Goal: Transaction & Acquisition: Purchase product/service

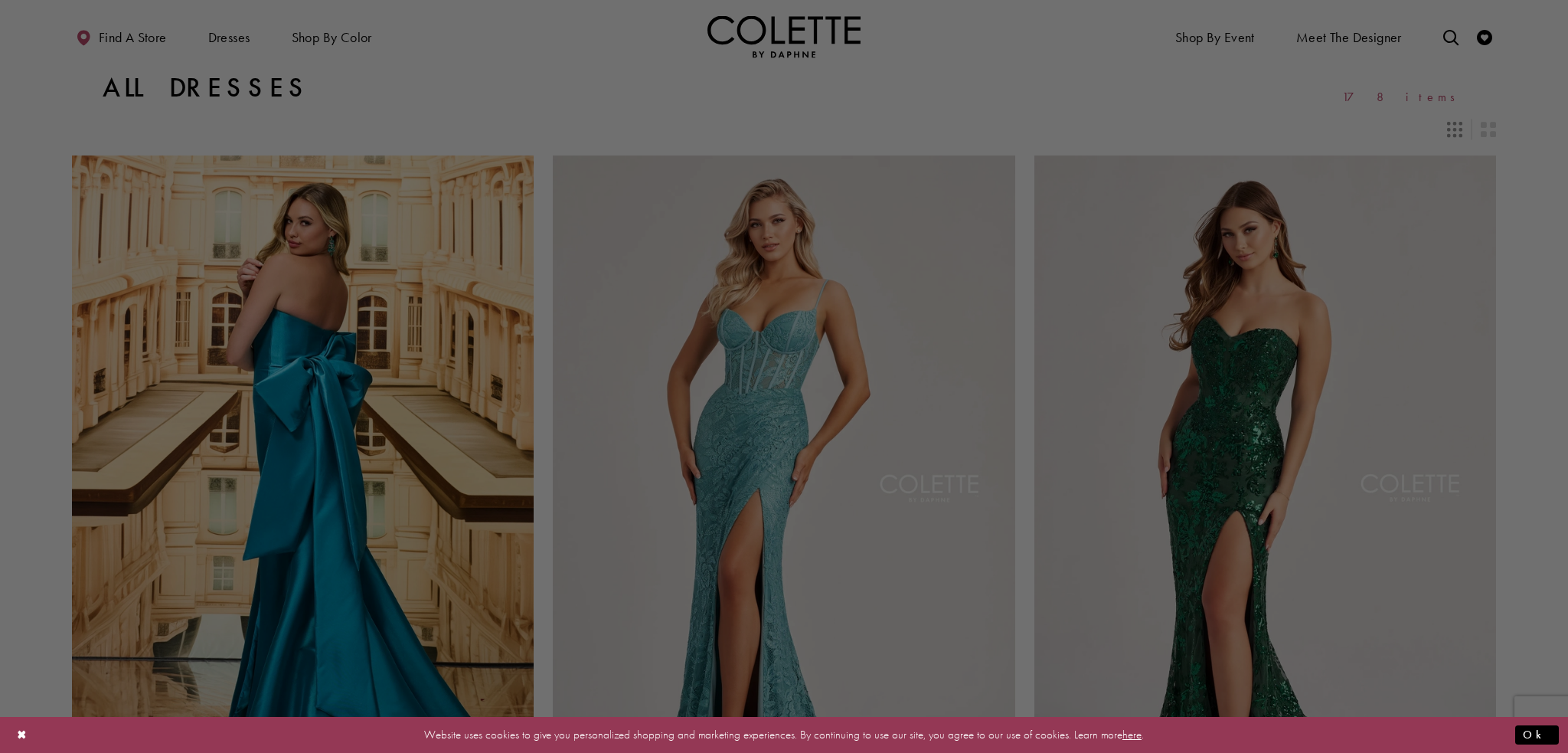
click at [347, 39] on div at bounding box center [791, 381] width 1583 height 761
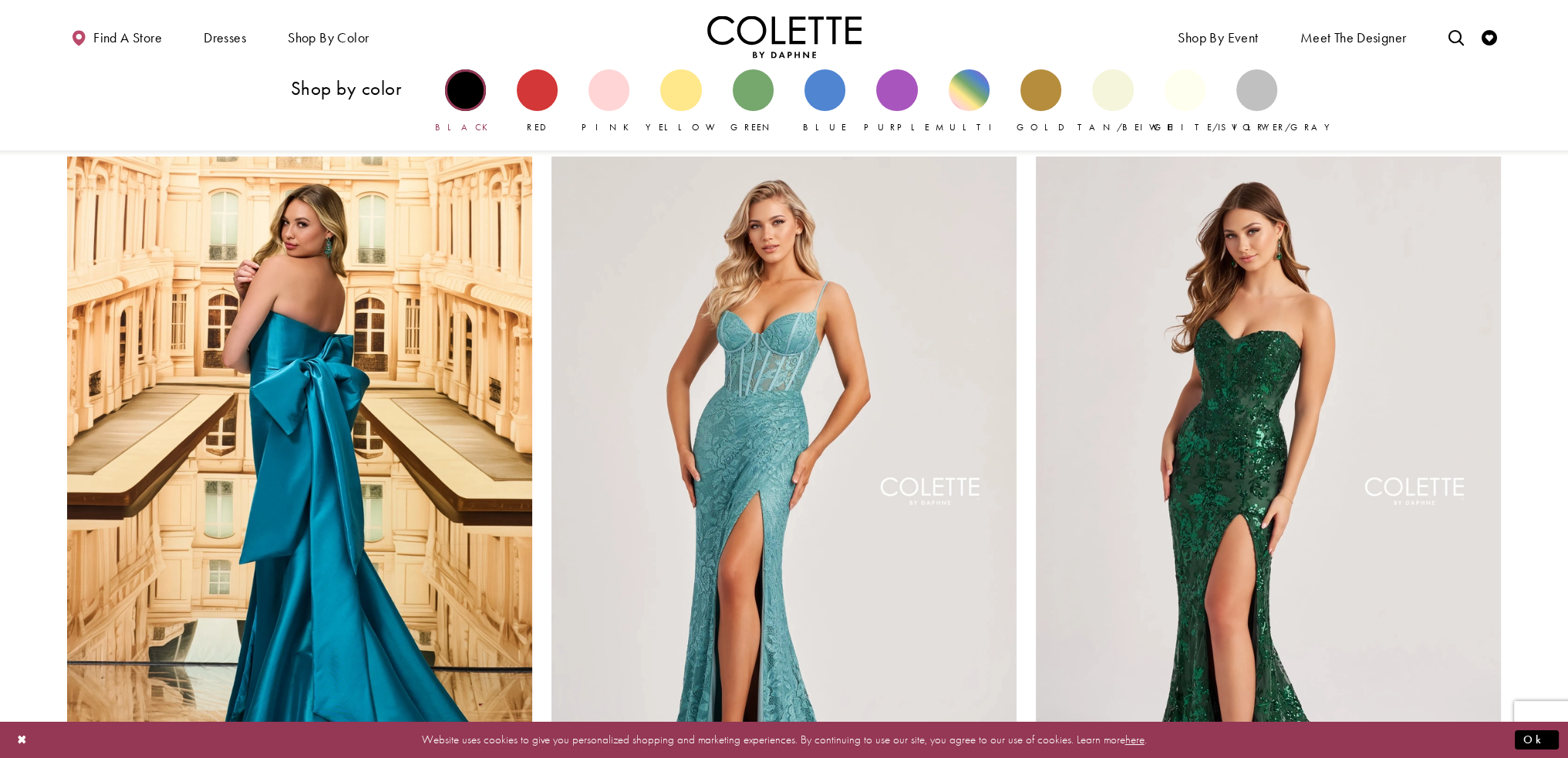
click at [457, 92] on div "Primary block" at bounding box center [465, 89] width 41 height 41
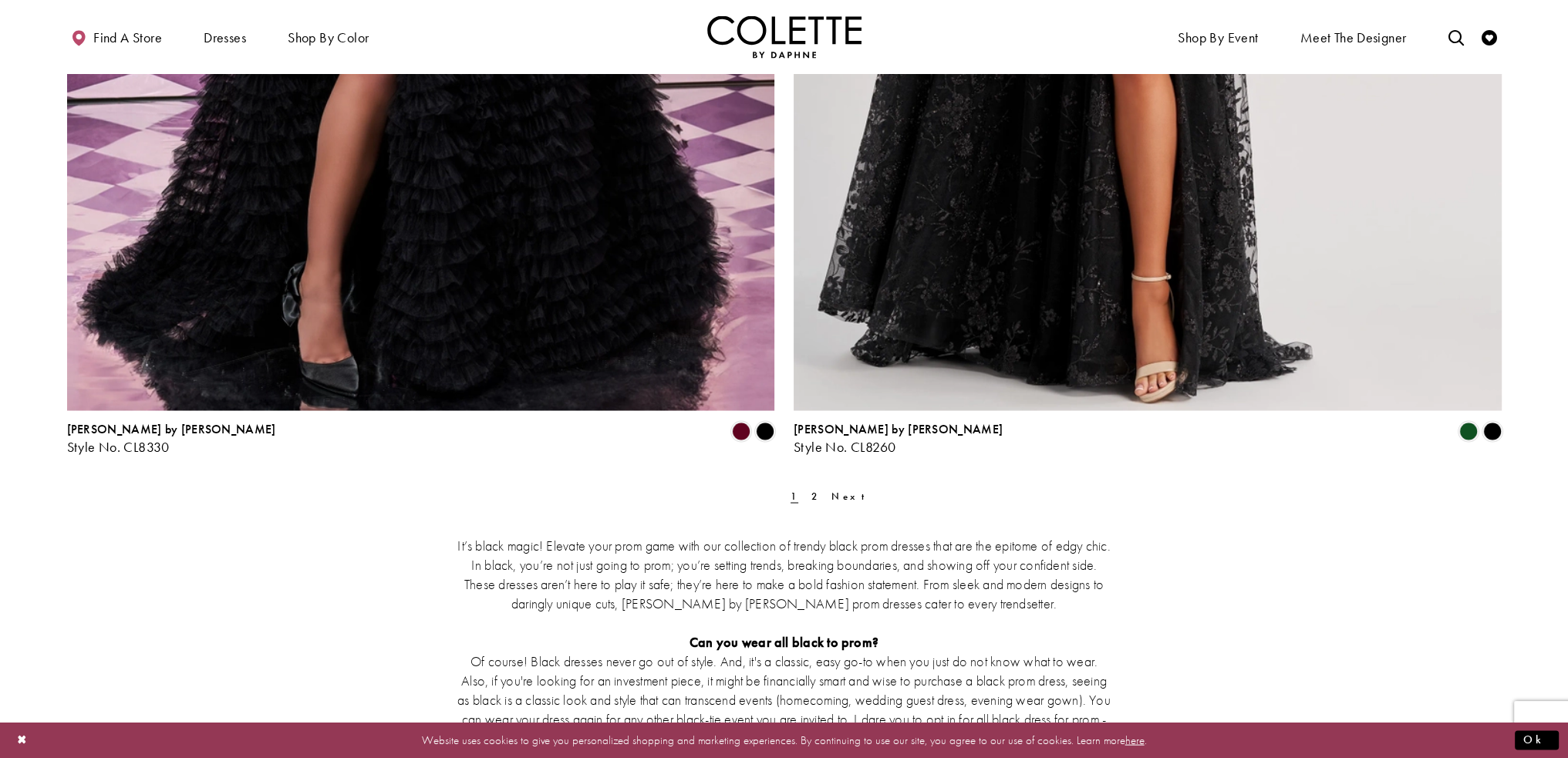
scroll to position [3856, 0]
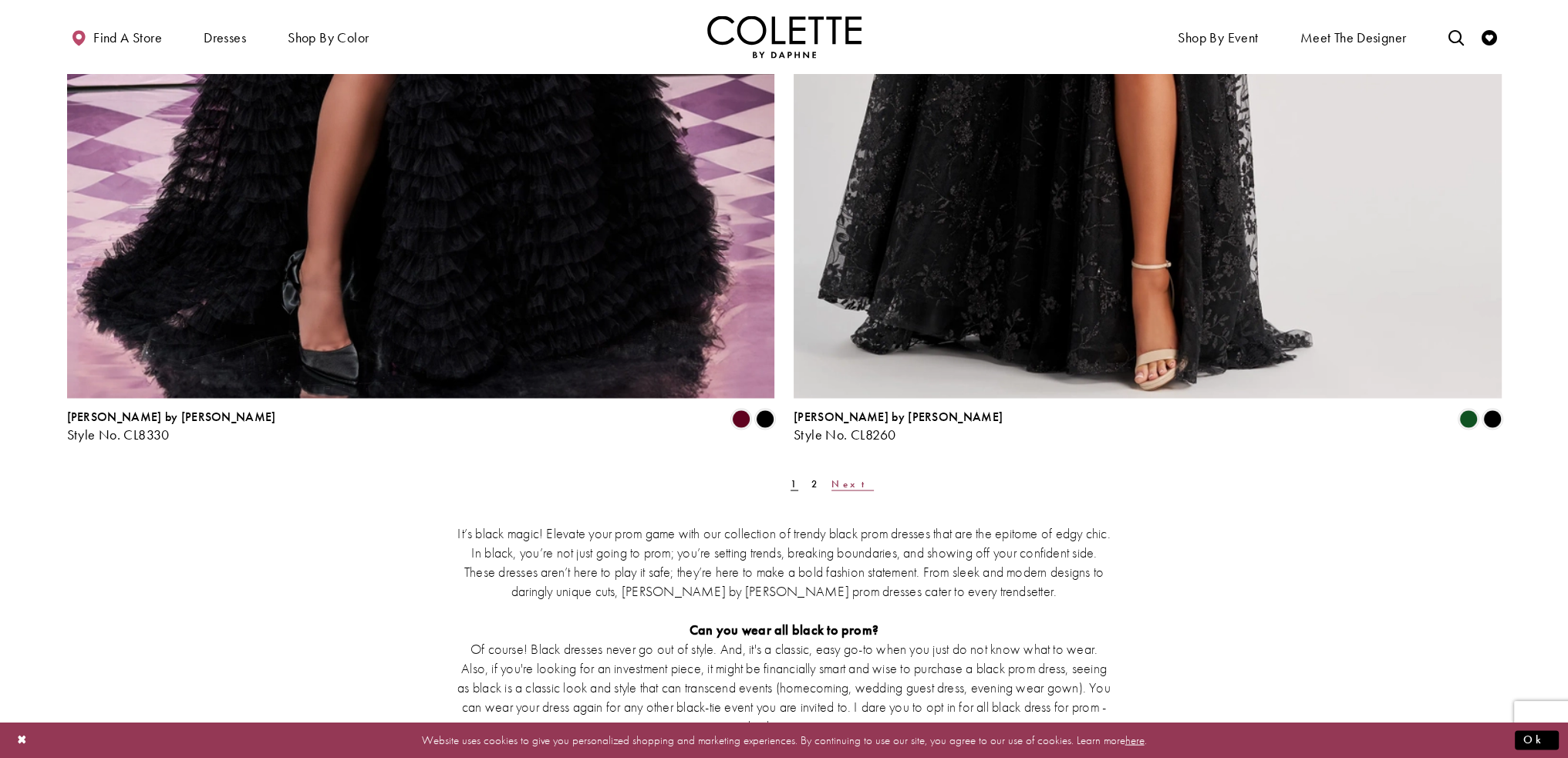
click at [831, 479] on span "Next" at bounding box center [852, 483] width 42 height 14
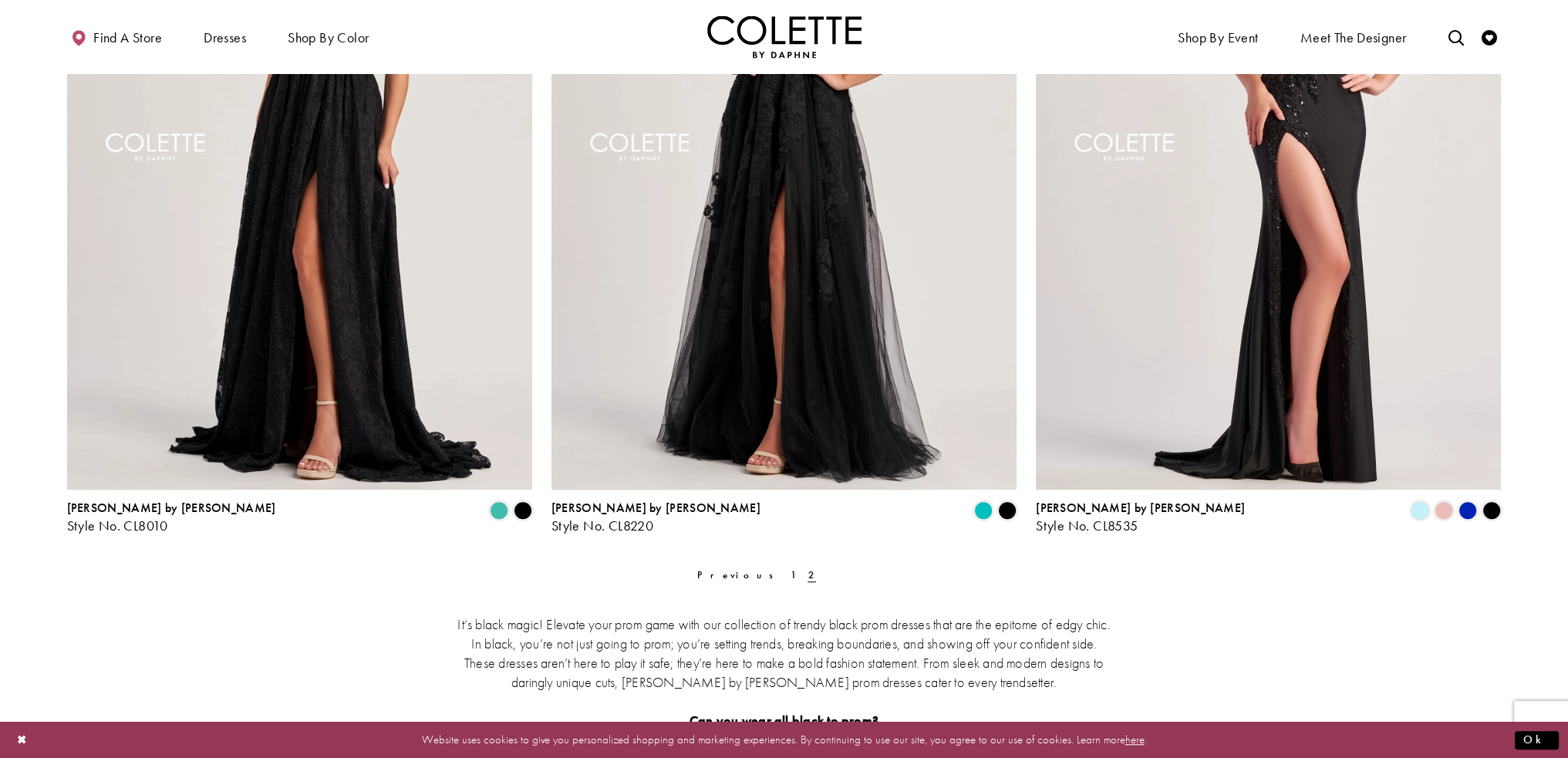
scroll to position [1317, 0]
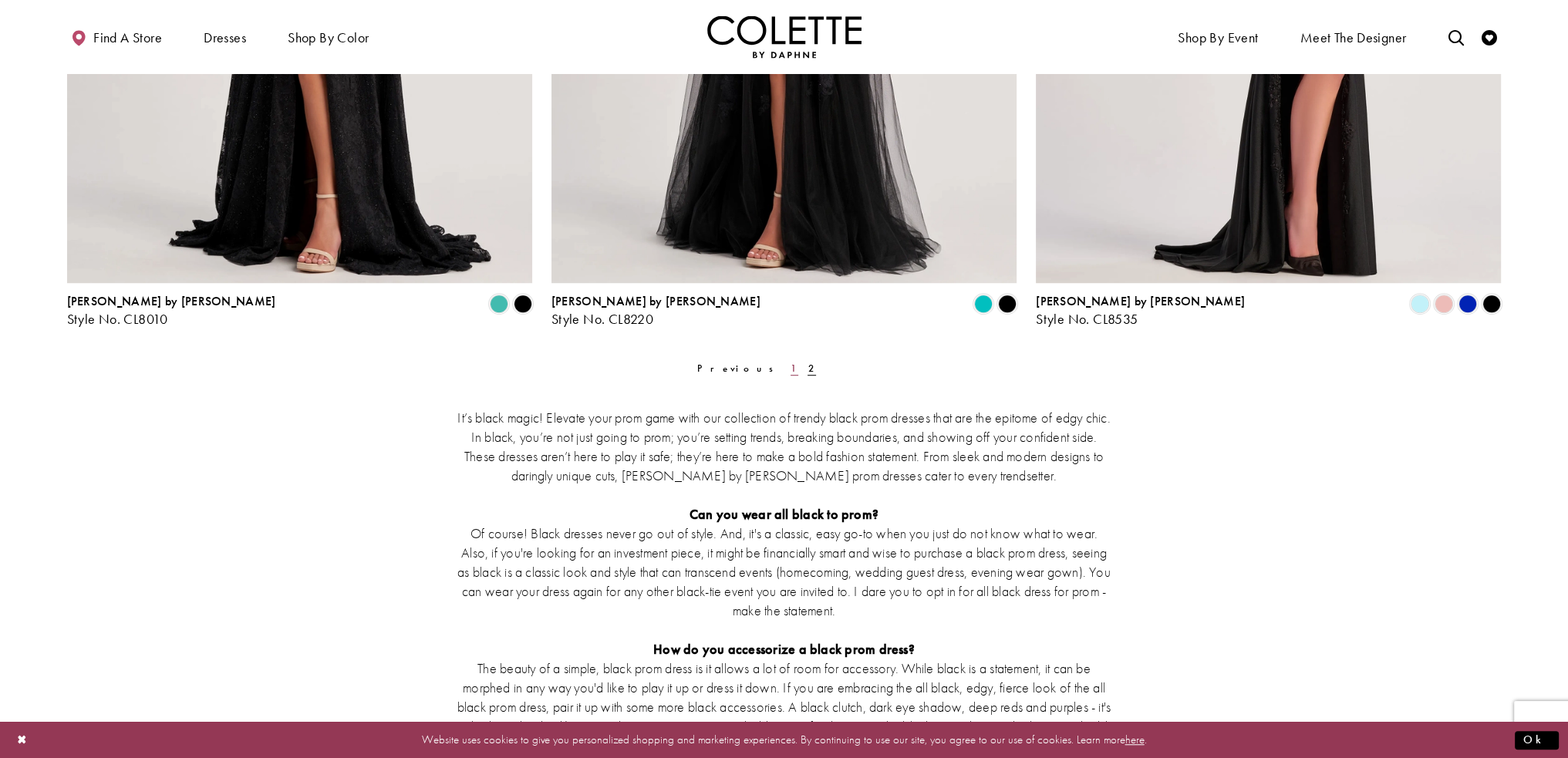
click at [790, 370] on span "1" at bounding box center [794, 368] width 8 height 14
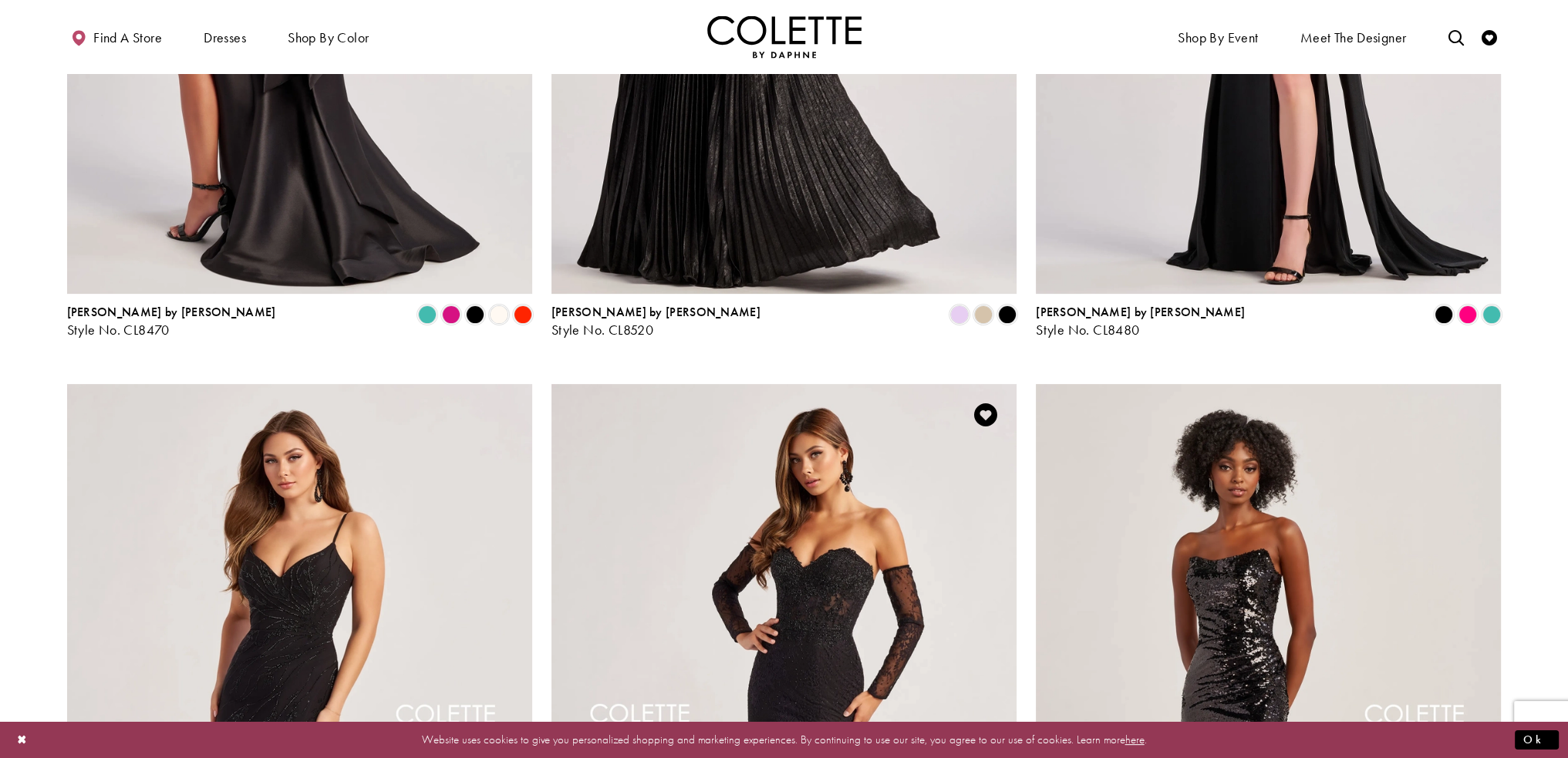
scroll to position [925, 0]
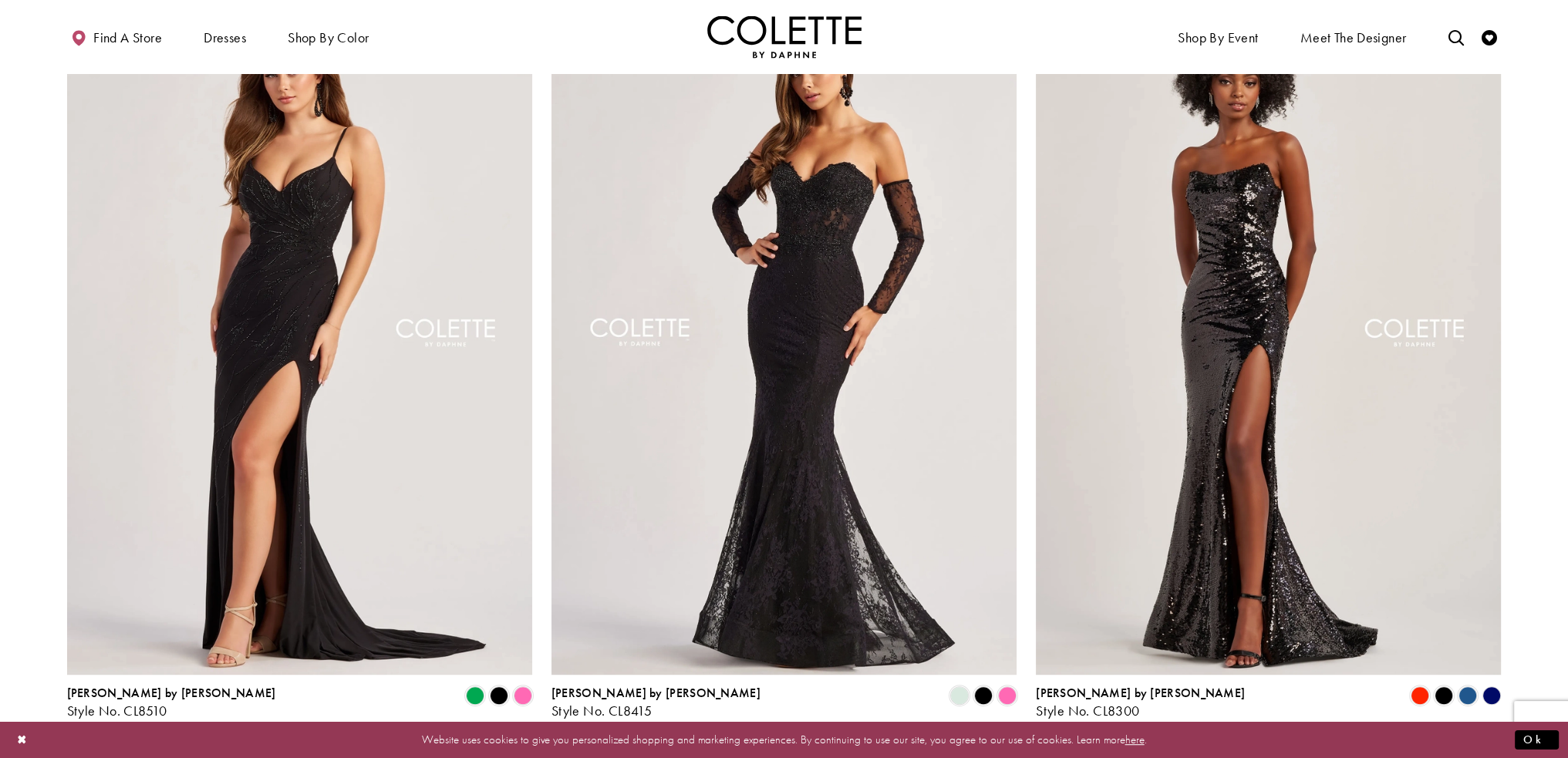
click at [822, 425] on img "Visit Colette by Daphne Style No. CL8415 Page" at bounding box center [783, 337] width 465 height 678
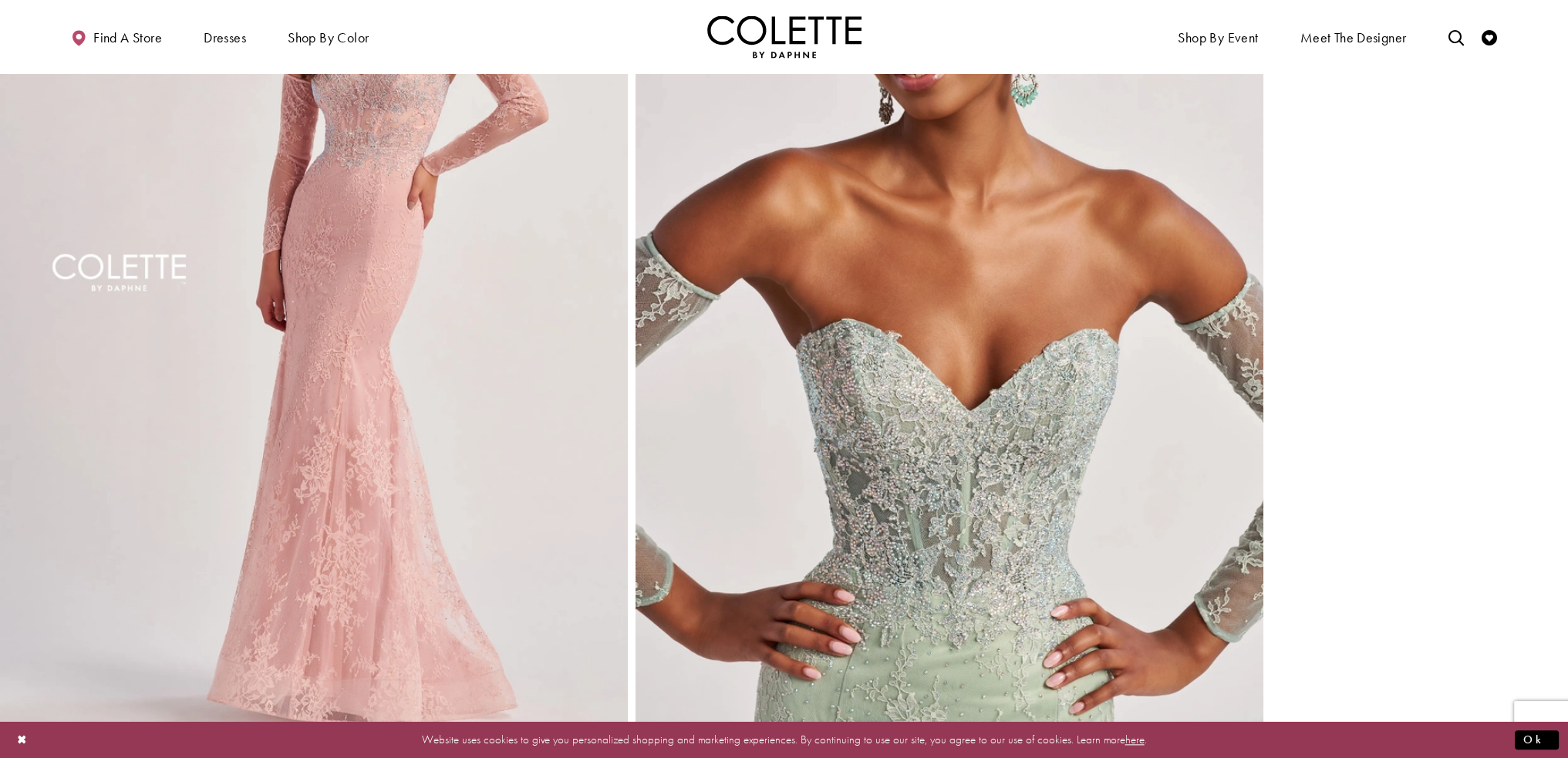
scroll to position [2237, 0]
